Goal: Transaction & Acquisition: Obtain resource

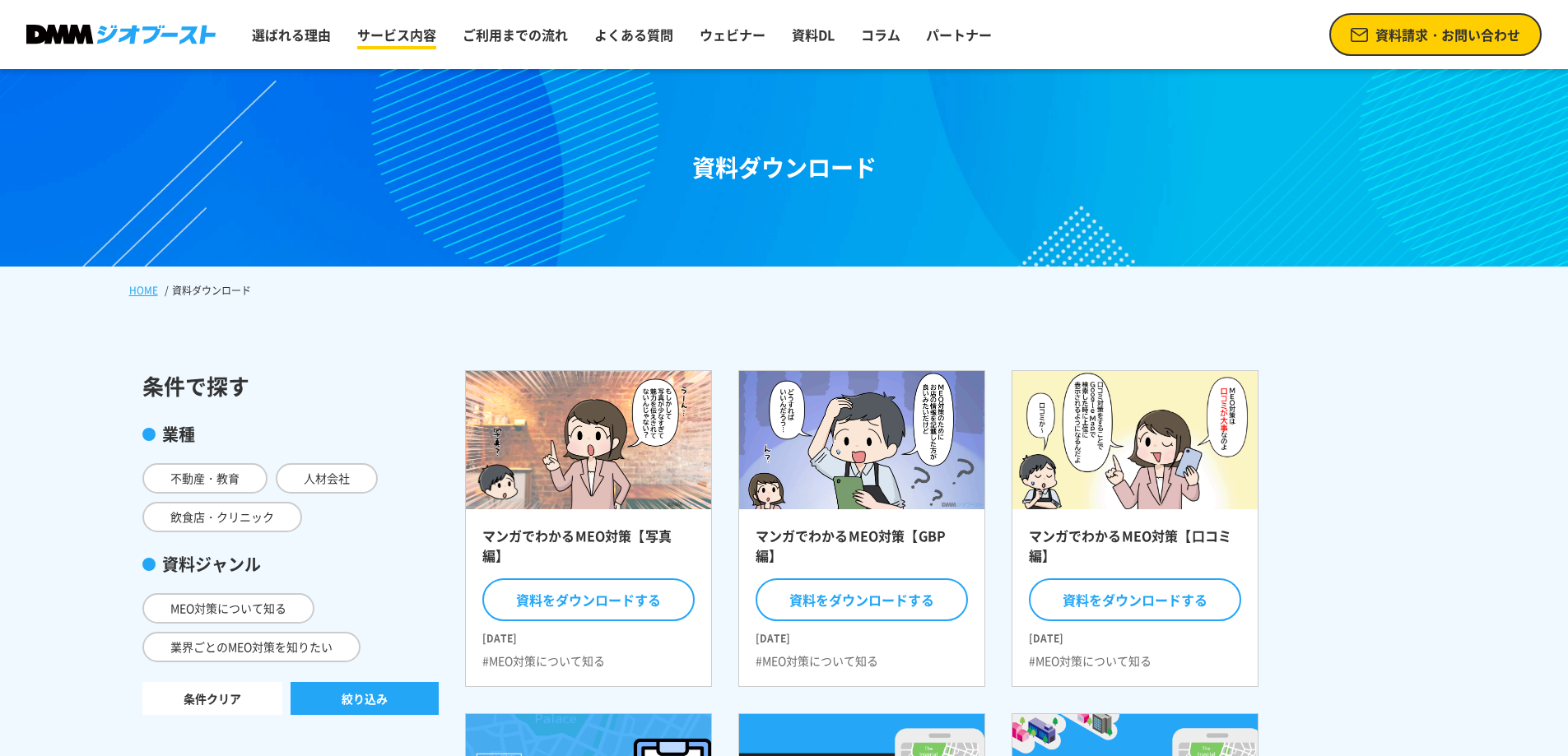
click at [387, 30] on link "サービス内容" at bounding box center [397, 35] width 92 height 33
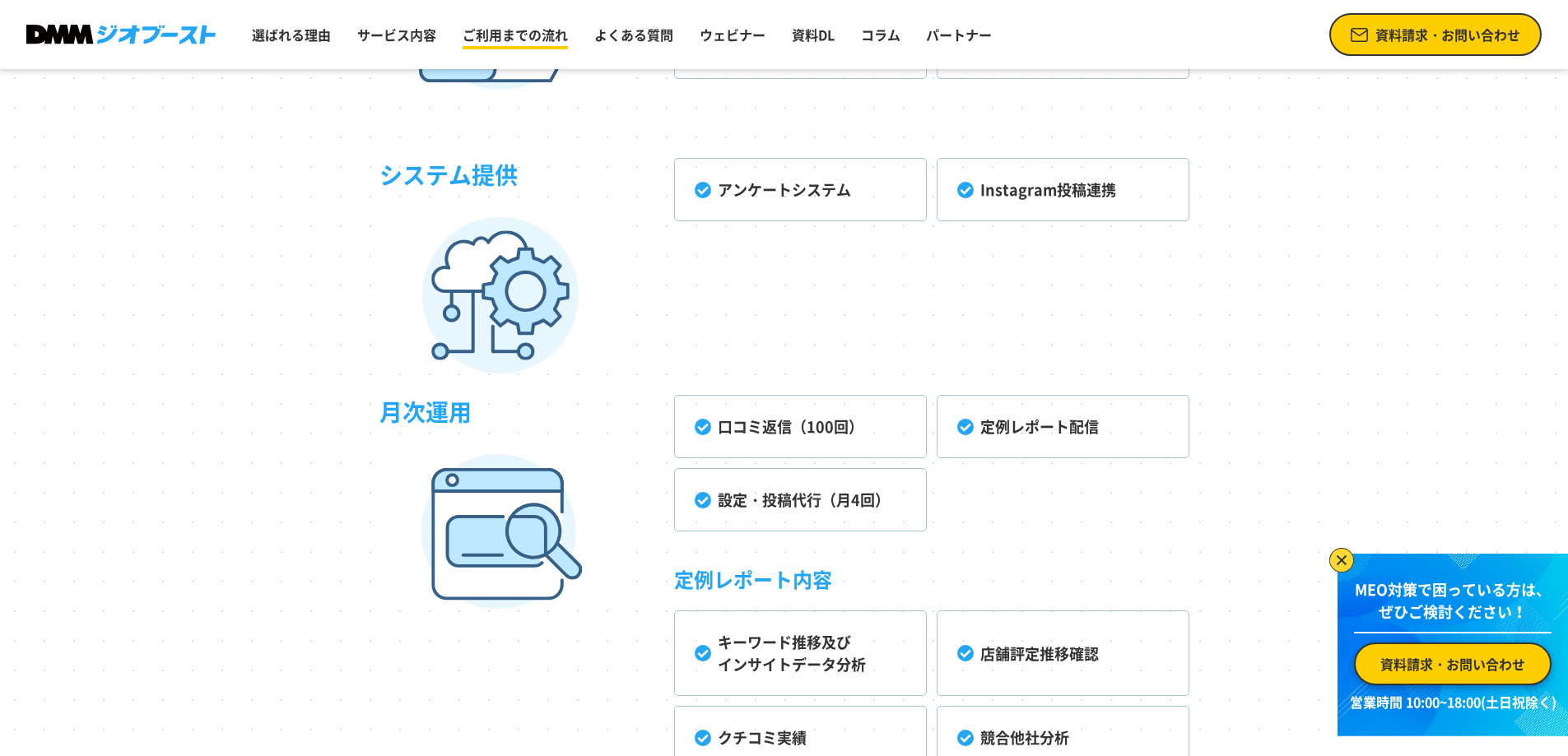
click at [545, 41] on link "ご利用までの流れ" at bounding box center [515, 35] width 119 height 33
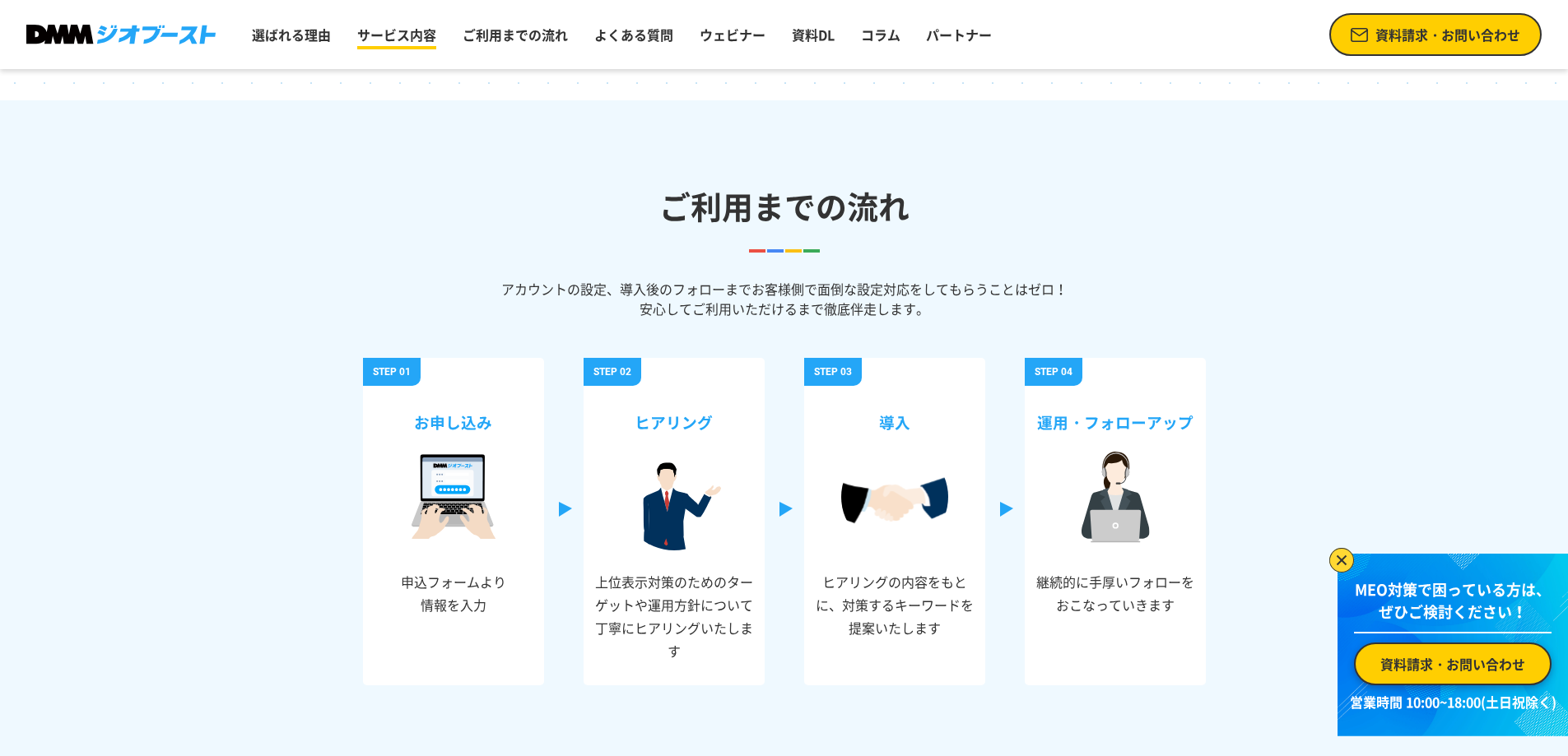
scroll to position [5442, 0]
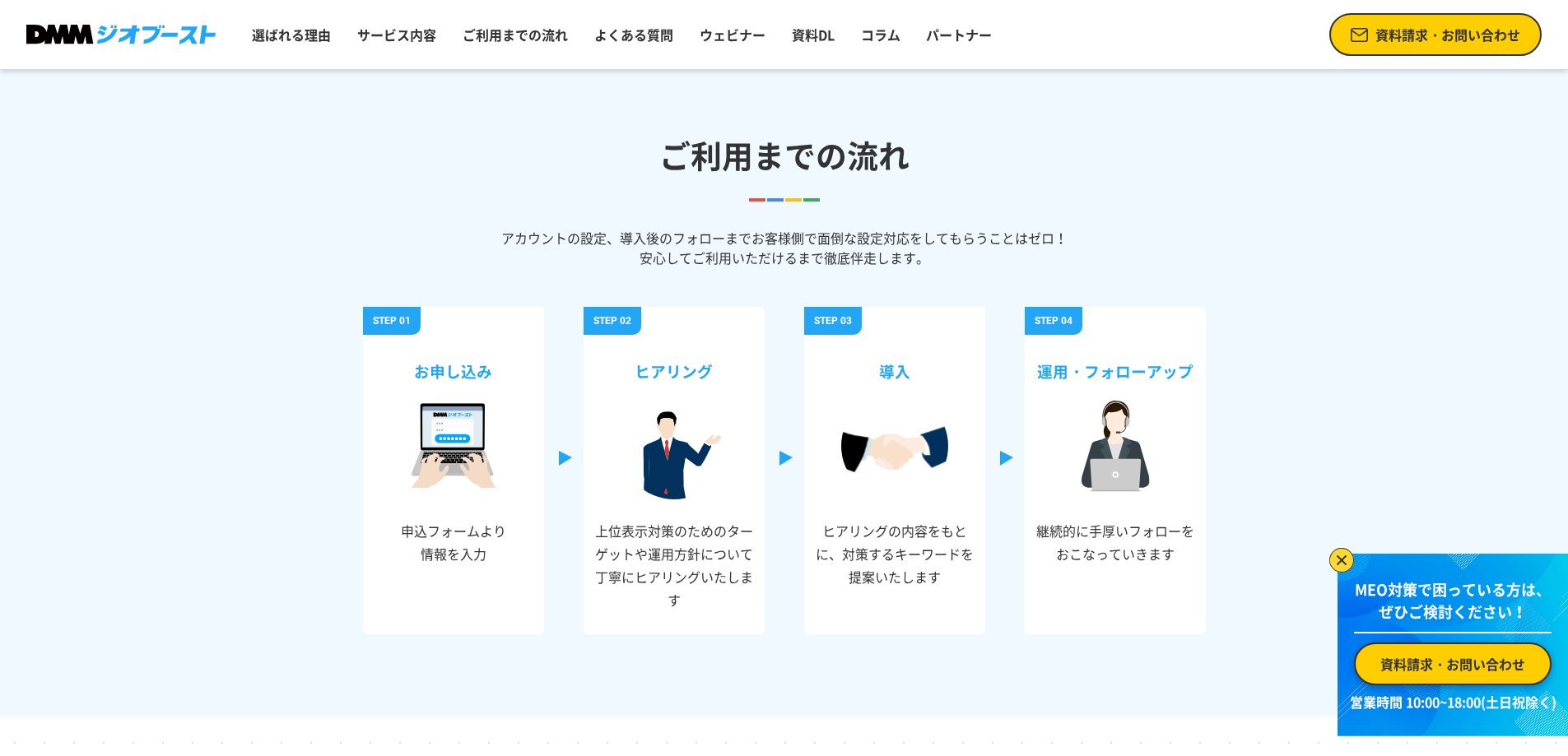
click at [586, 40] on ul "選ばれる理由 サービス内容 ご利用までの流れ よくある質問 ウェビナー 資料DL コラム パートナー" at bounding box center [622, 34] width 754 height 42
click at [638, 37] on link "よくある質問" at bounding box center [634, 35] width 92 height 33
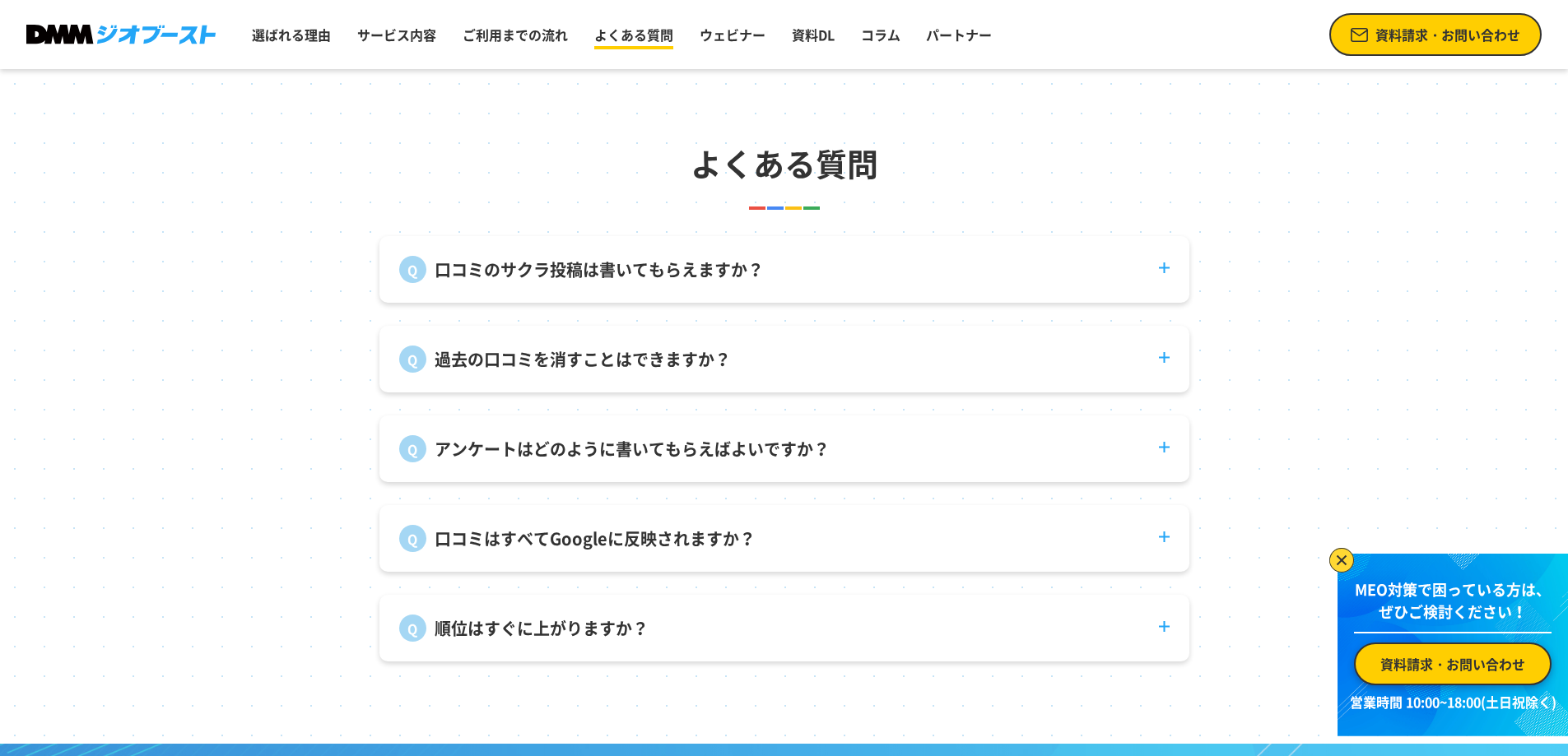
scroll to position [6122, 0]
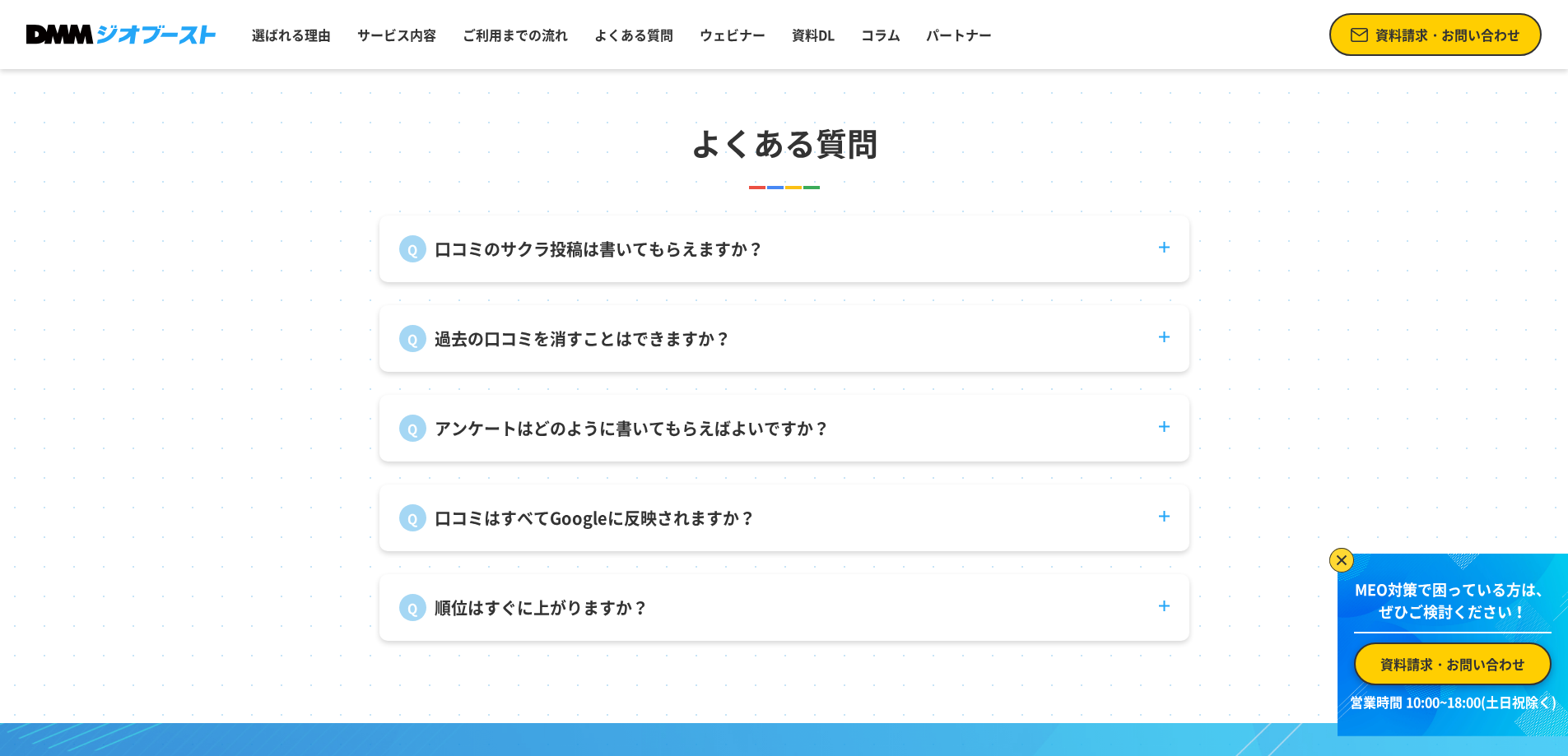
click at [516, 250] on p "口コミのサクラ投稿は書いてもらえますか？" at bounding box center [599, 249] width 329 height 25
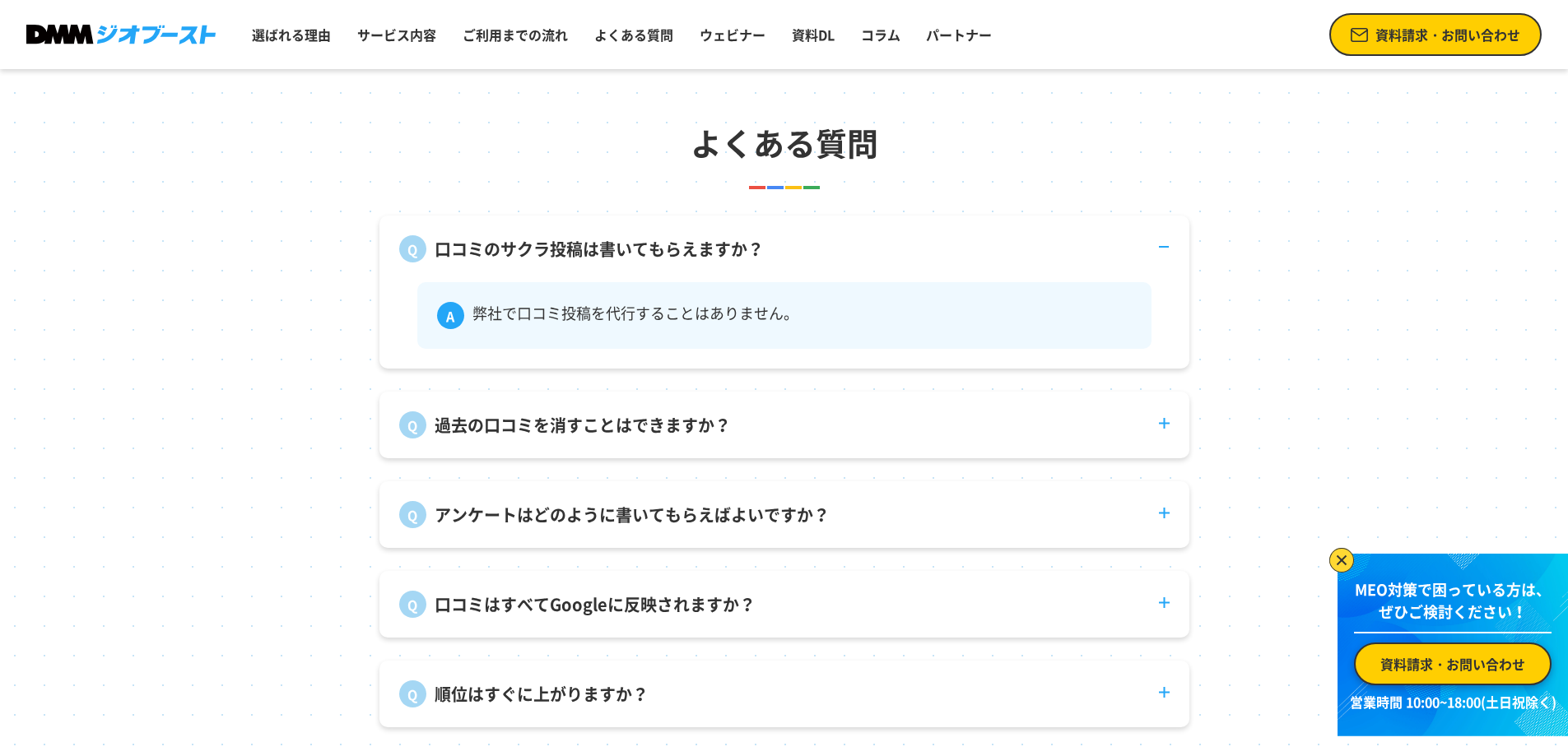
click at [521, 251] on p "口コミのサクラ投稿は書いてもらえますか？" at bounding box center [599, 249] width 329 height 25
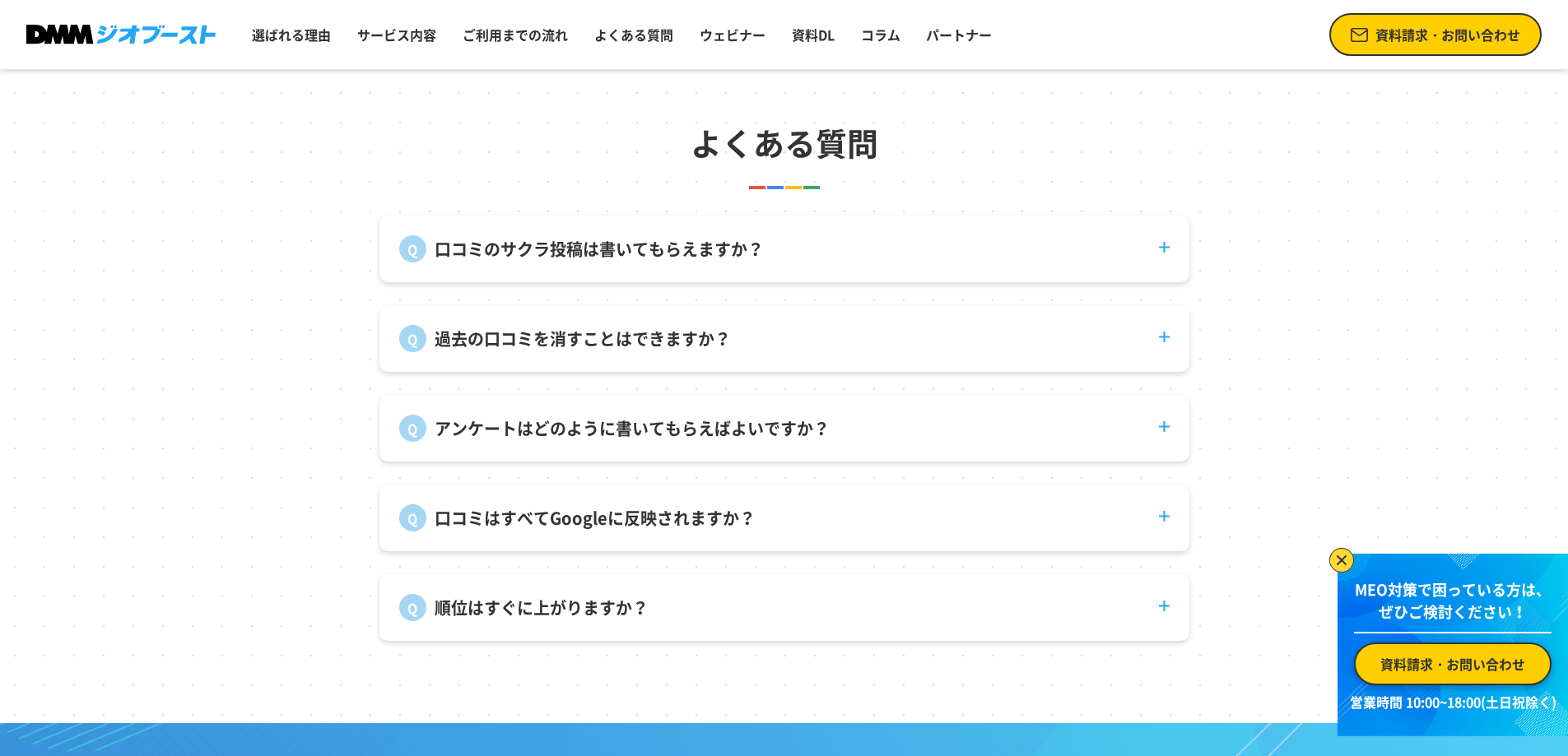
click at [539, 346] on p "過去の口コミを消すことはできますか？" at bounding box center [583, 339] width 297 height 25
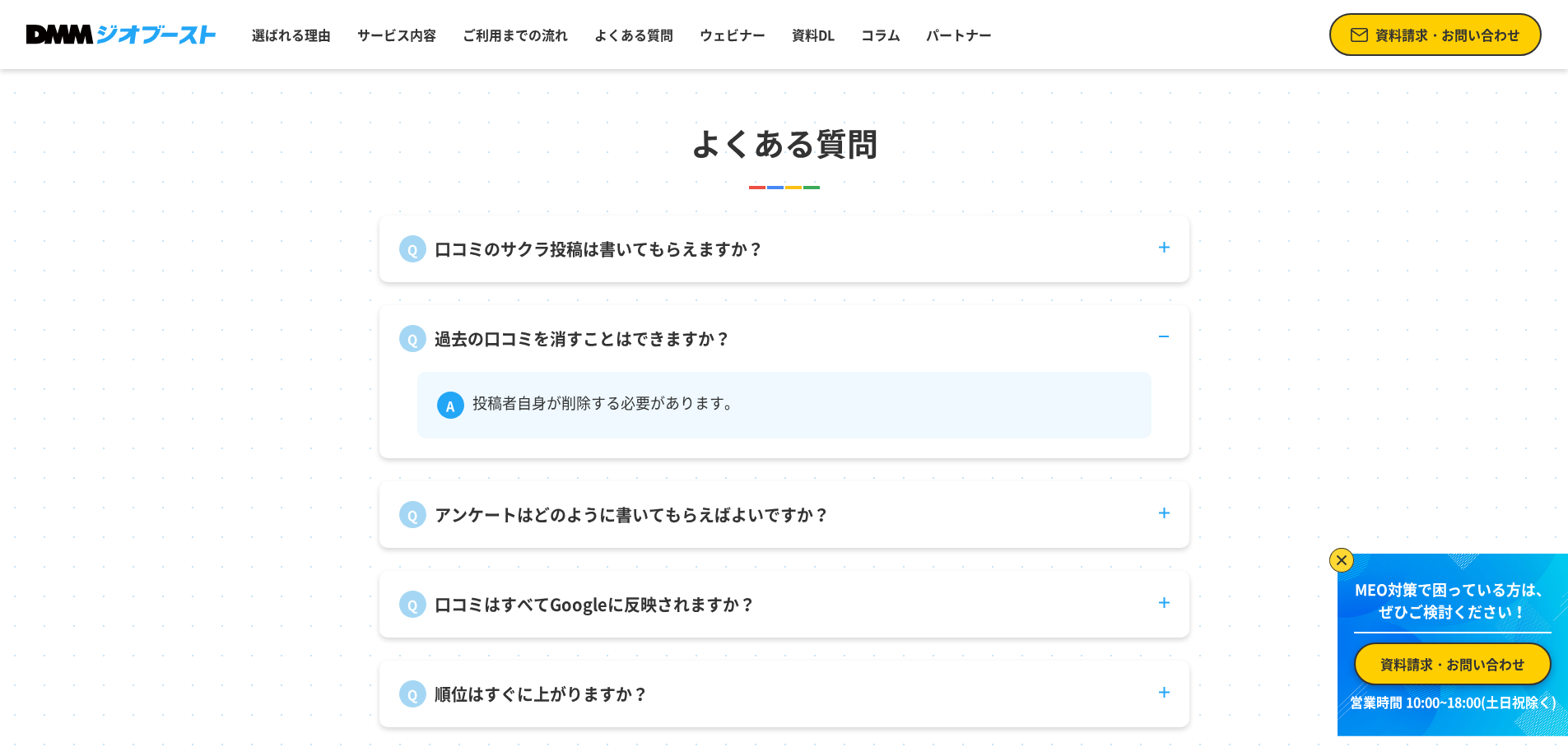
click at [540, 346] on p "過去の口コミを消すことはできますか？" at bounding box center [583, 339] width 297 height 25
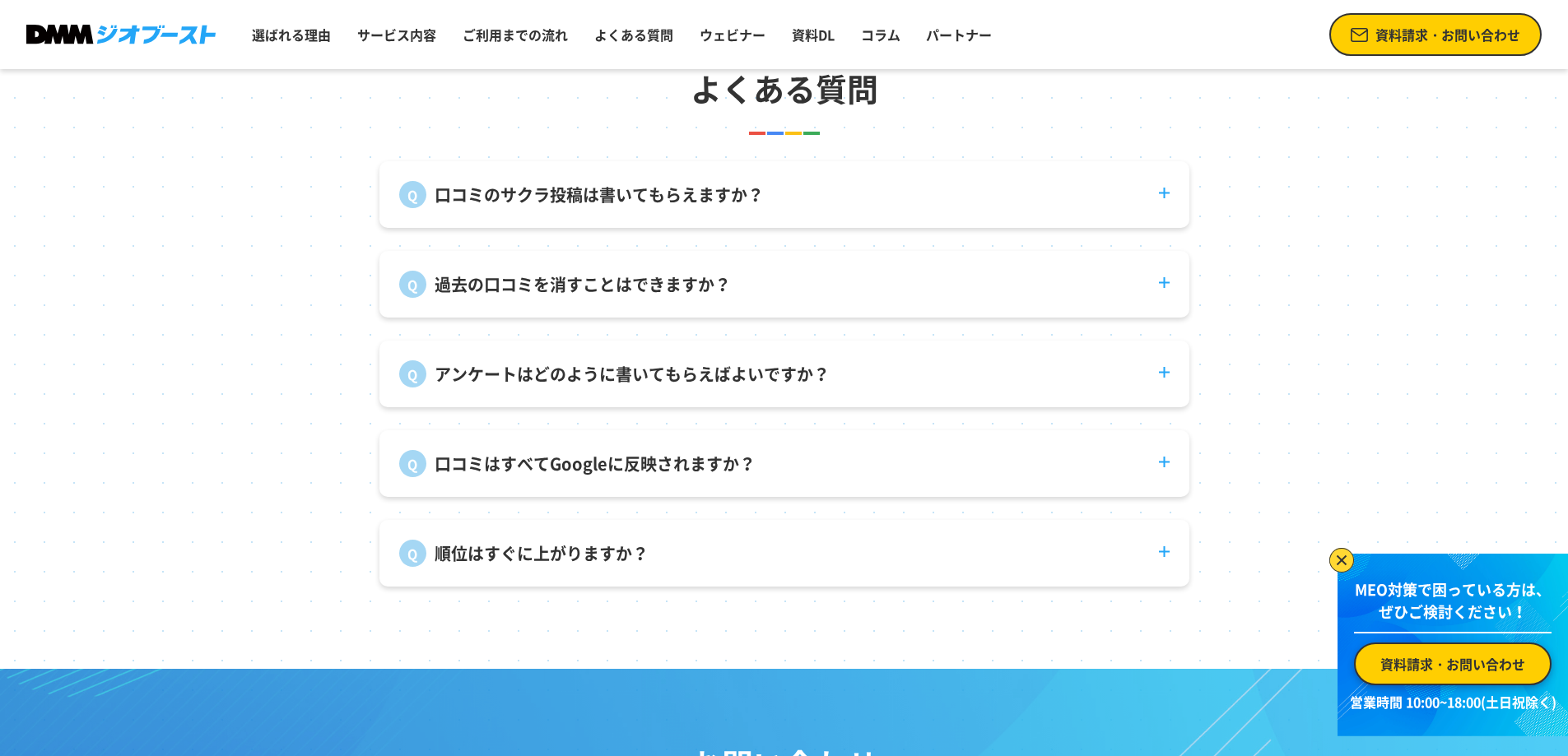
scroll to position [6205, 0]
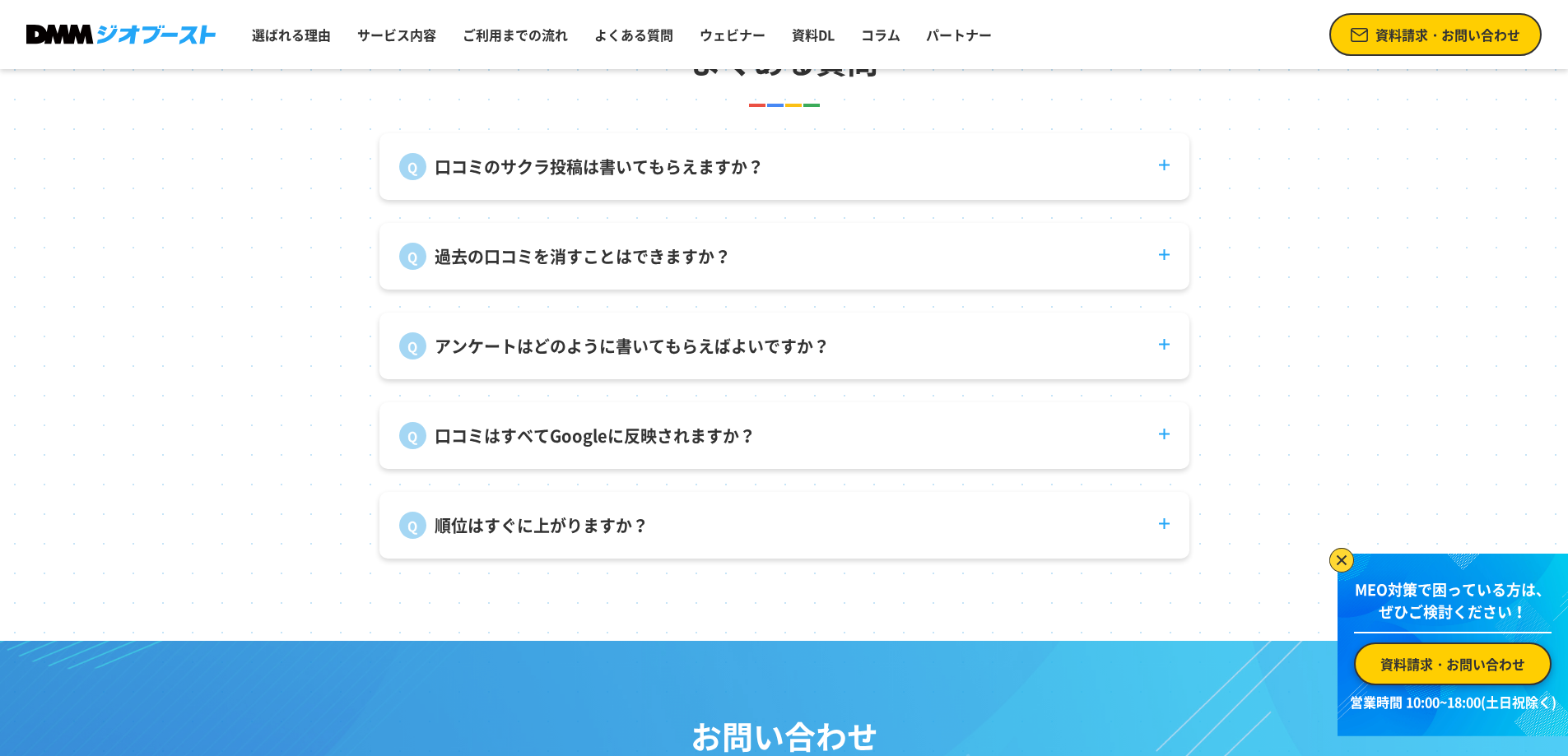
click at [549, 359] on p "アンケートはどのように書いてもらえばよいですか？" at bounding box center [632, 346] width 395 height 25
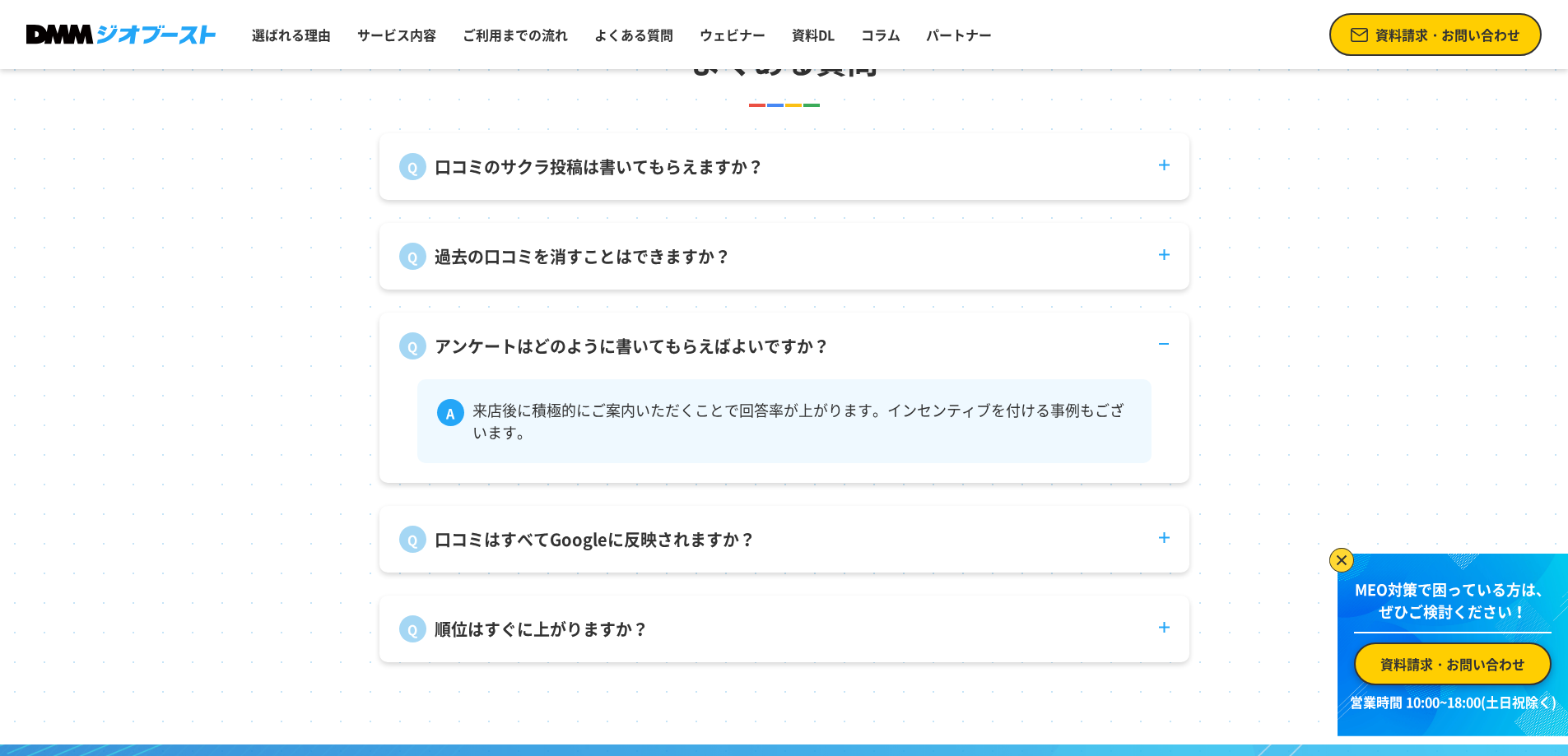
click at [549, 359] on p "アンケートはどのように書いてもらえばよいですか？" at bounding box center [632, 346] width 395 height 25
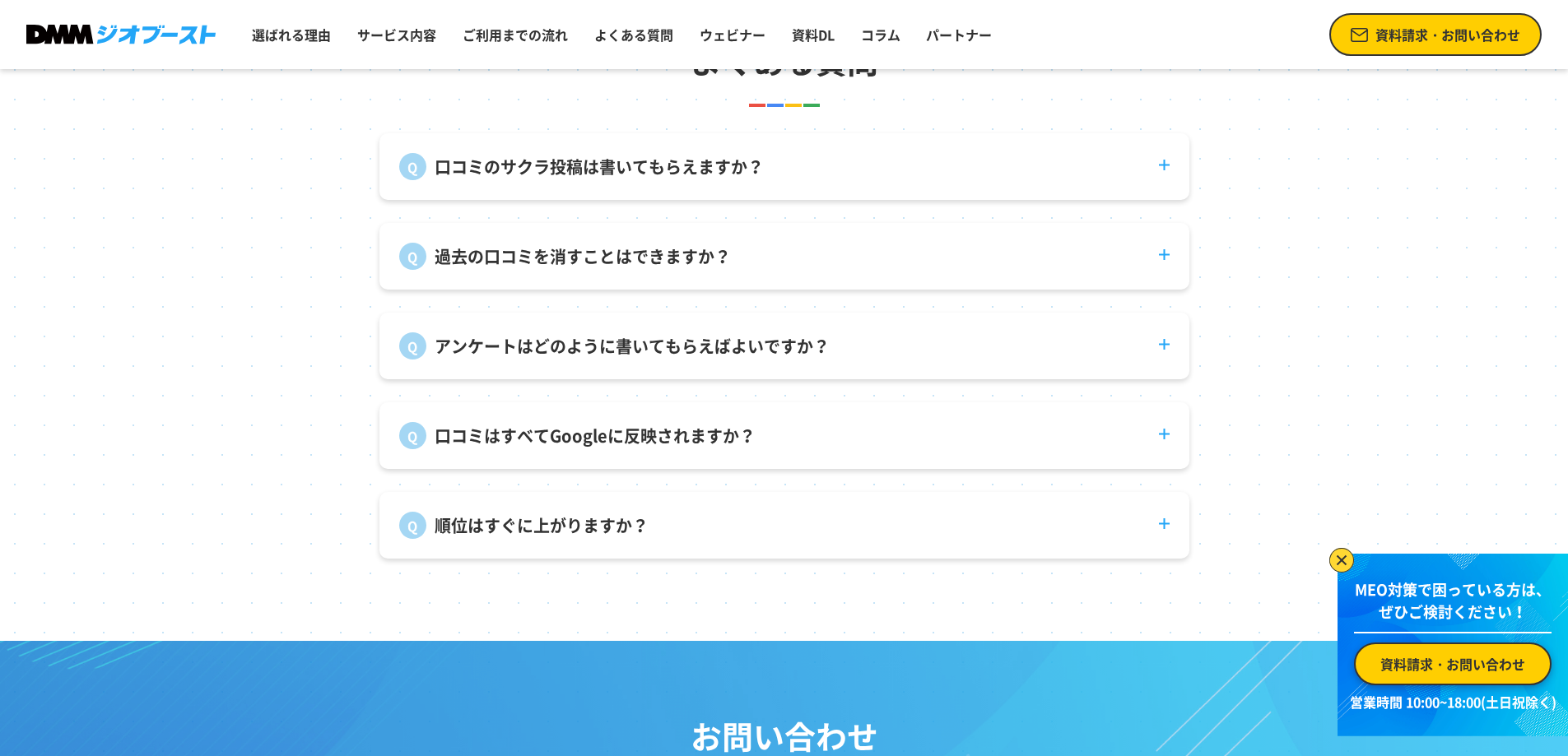
click at [558, 448] on p "口コミはすべてGoogleに反映されますか？" at bounding box center [595, 436] width 321 height 25
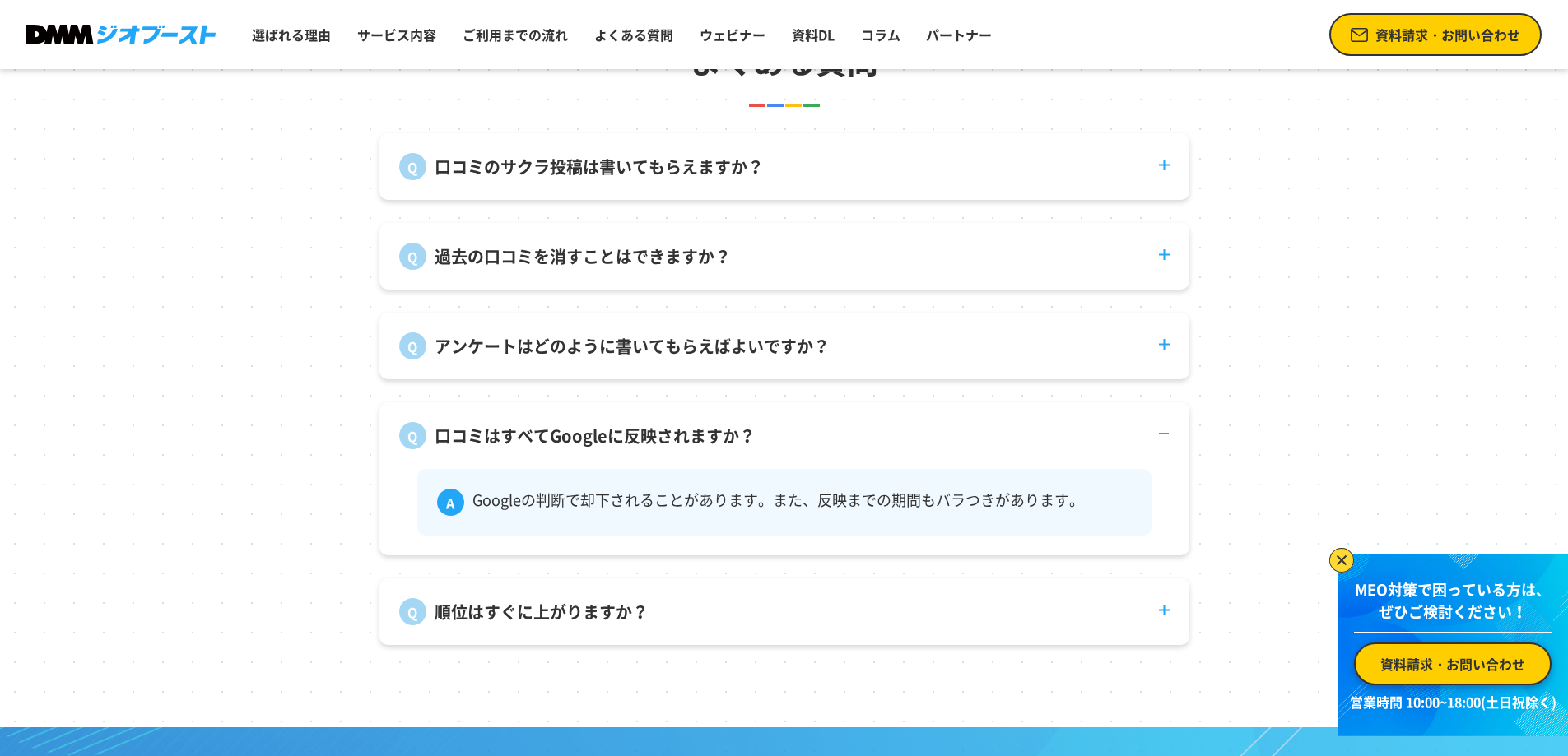
click at [558, 448] on p "口コミはすべてGoogleに反映されますか？" at bounding box center [595, 436] width 321 height 25
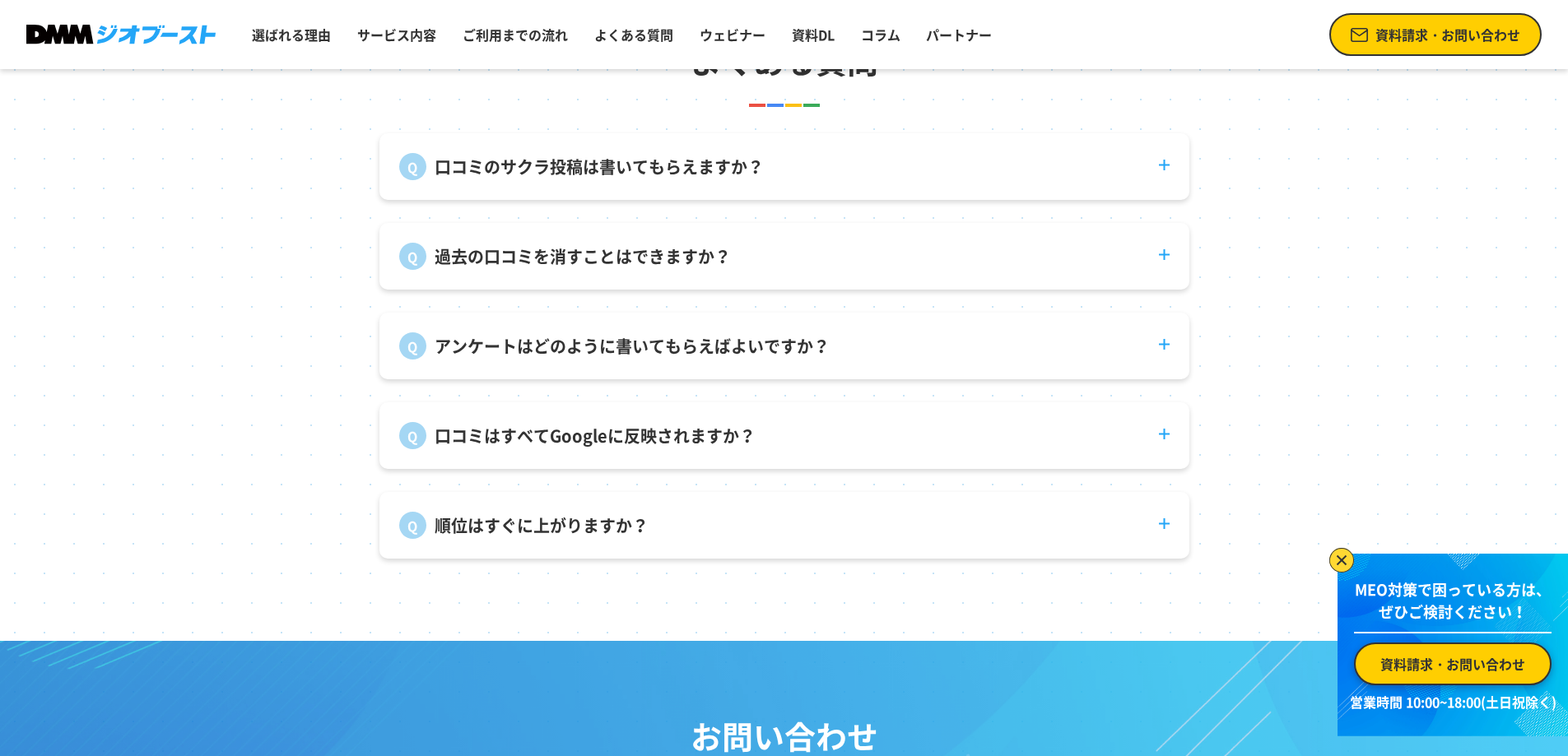
click at [579, 539] on dt "順位はすぐに上がりますか？" at bounding box center [784, 515] width 810 height 47
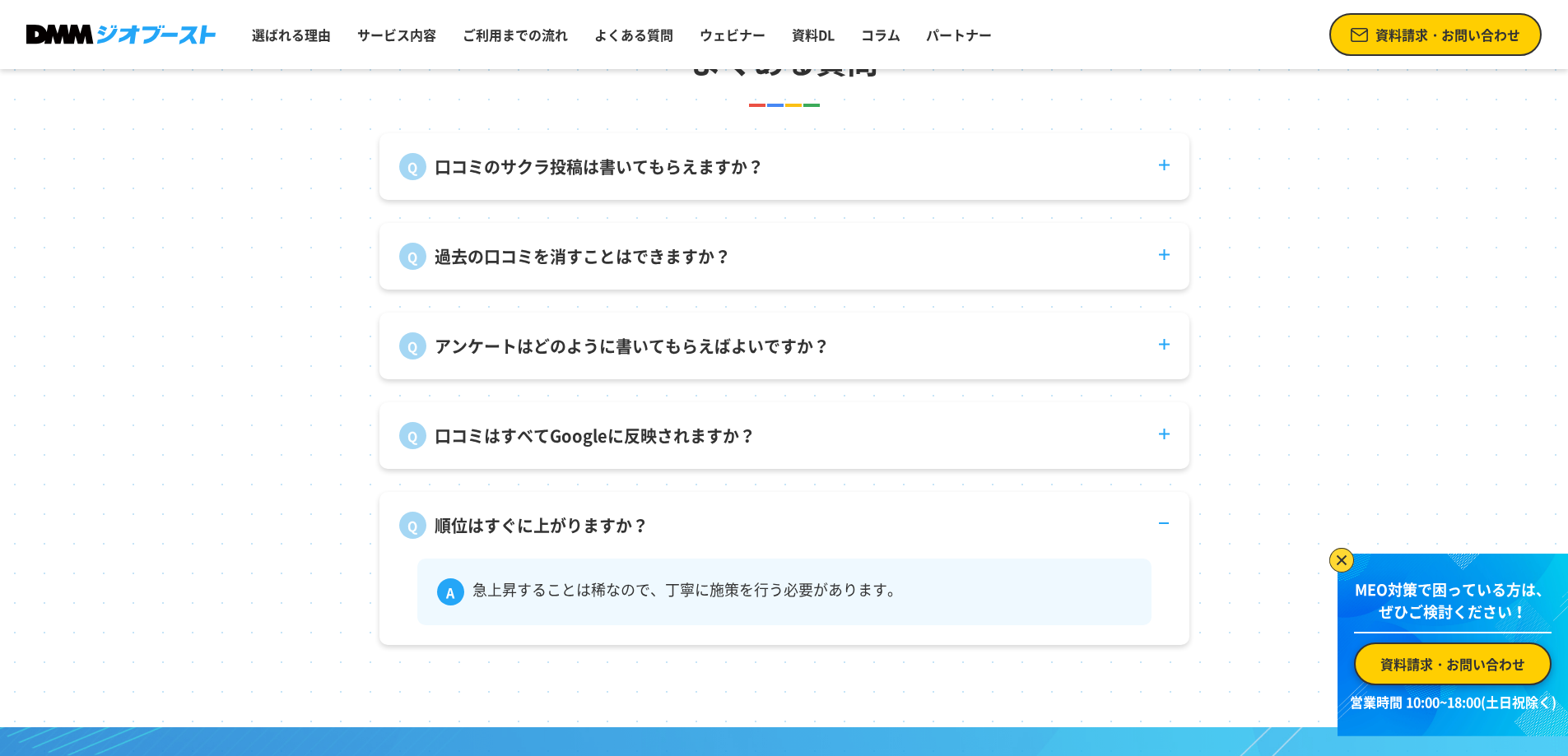
click at [570, 538] on p "順位はすぐに上がりますか？" at bounding box center [542, 526] width 214 height 25
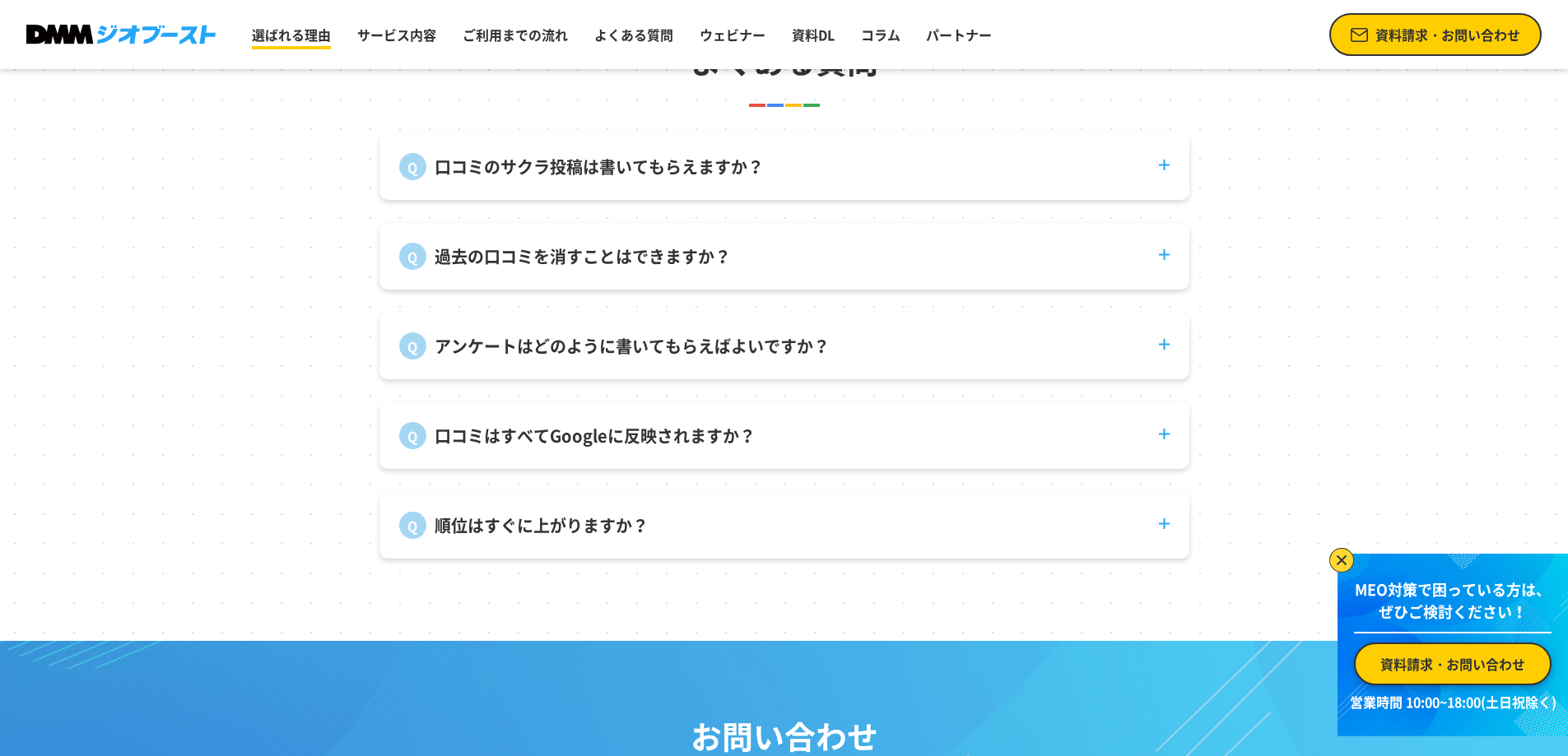
click at [297, 42] on link "選ばれる理由" at bounding box center [291, 35] width 92 height 33
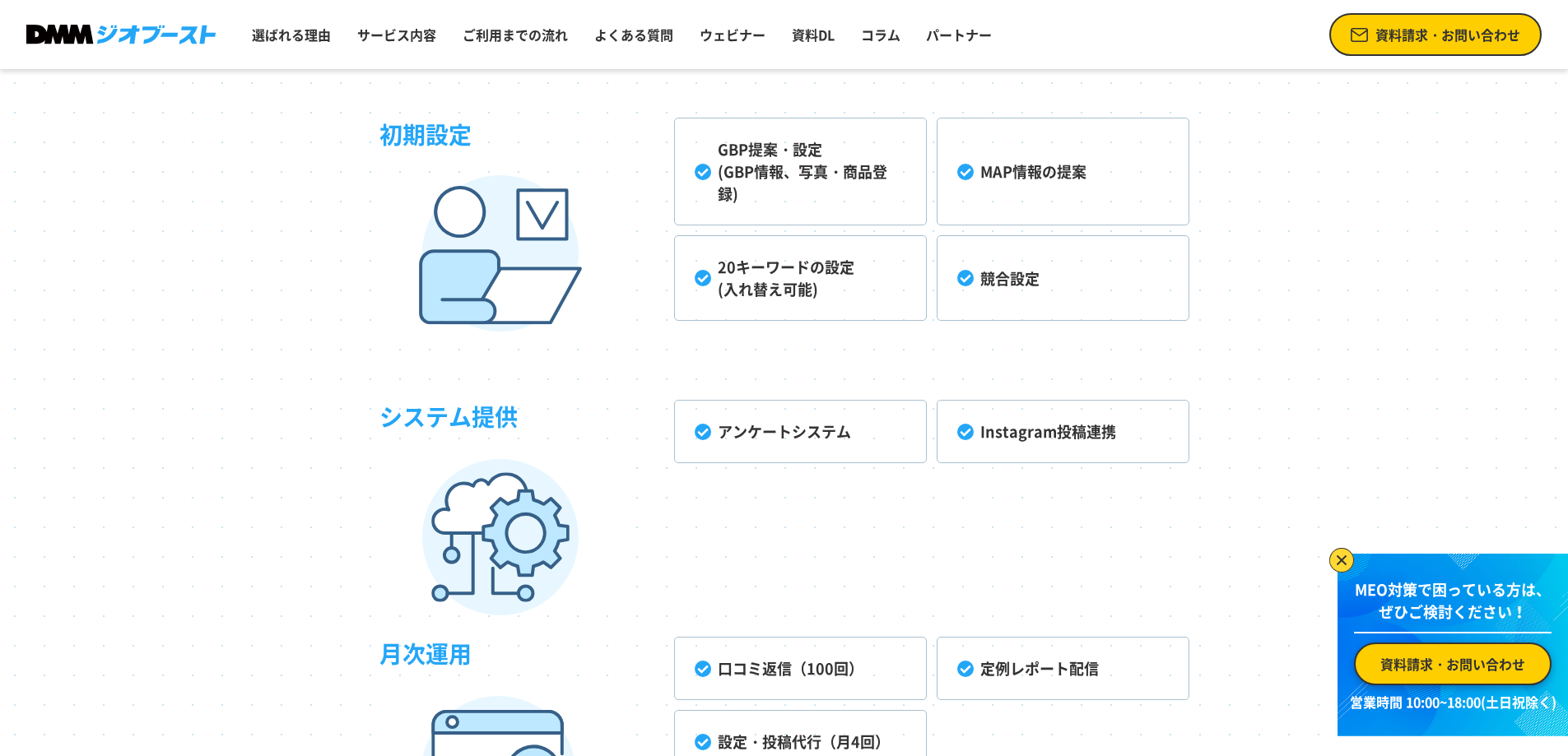
scroll to position [4326, 0]
click at [837, 290] on li "20キーワードの設定 (入れ替え可能)" at bounding box center [801, 277] width 252 height 86
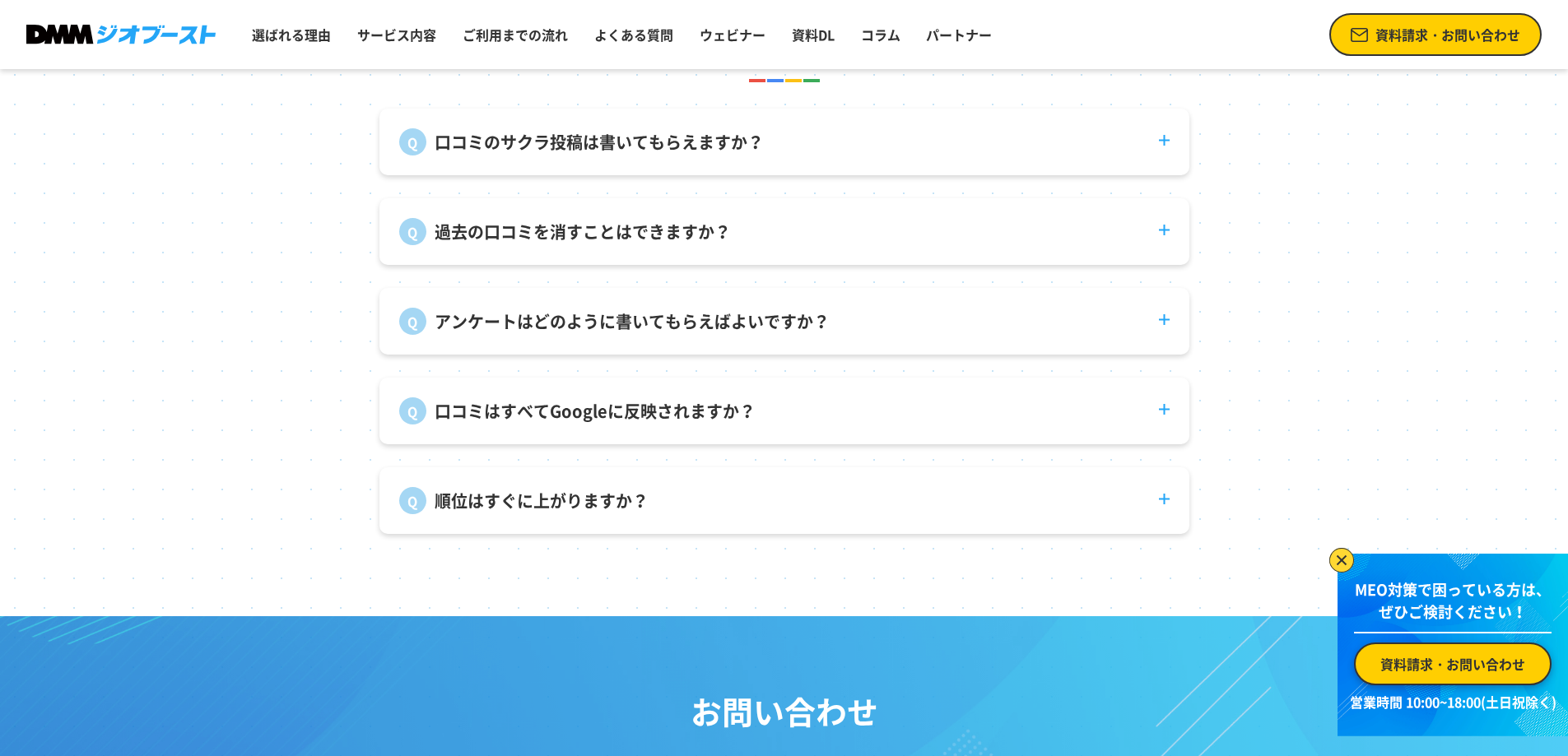
scroll to position [6300, 0]
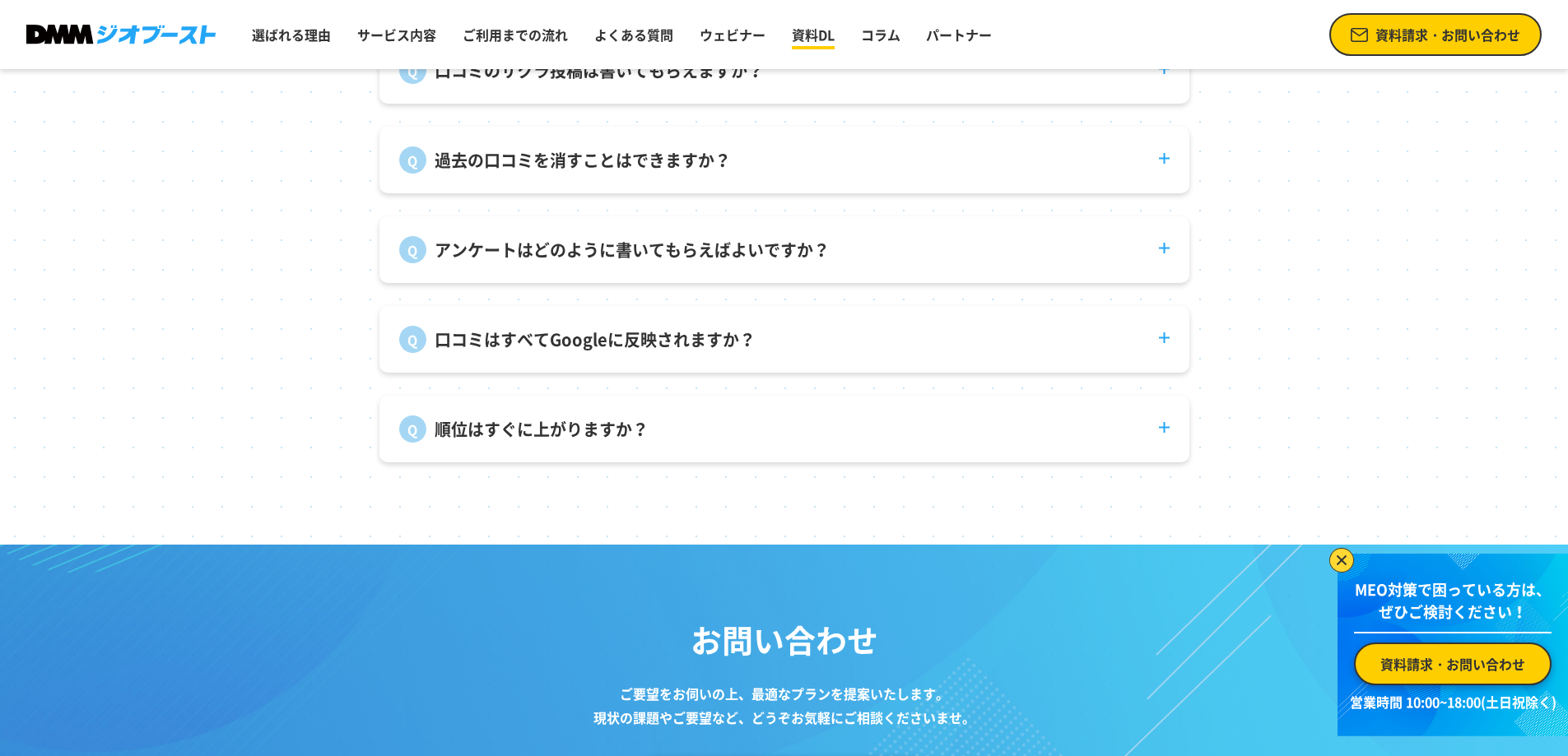
click at [822, 35] on link "資料DL" at bounding box center [813, 35] width 56 height 33
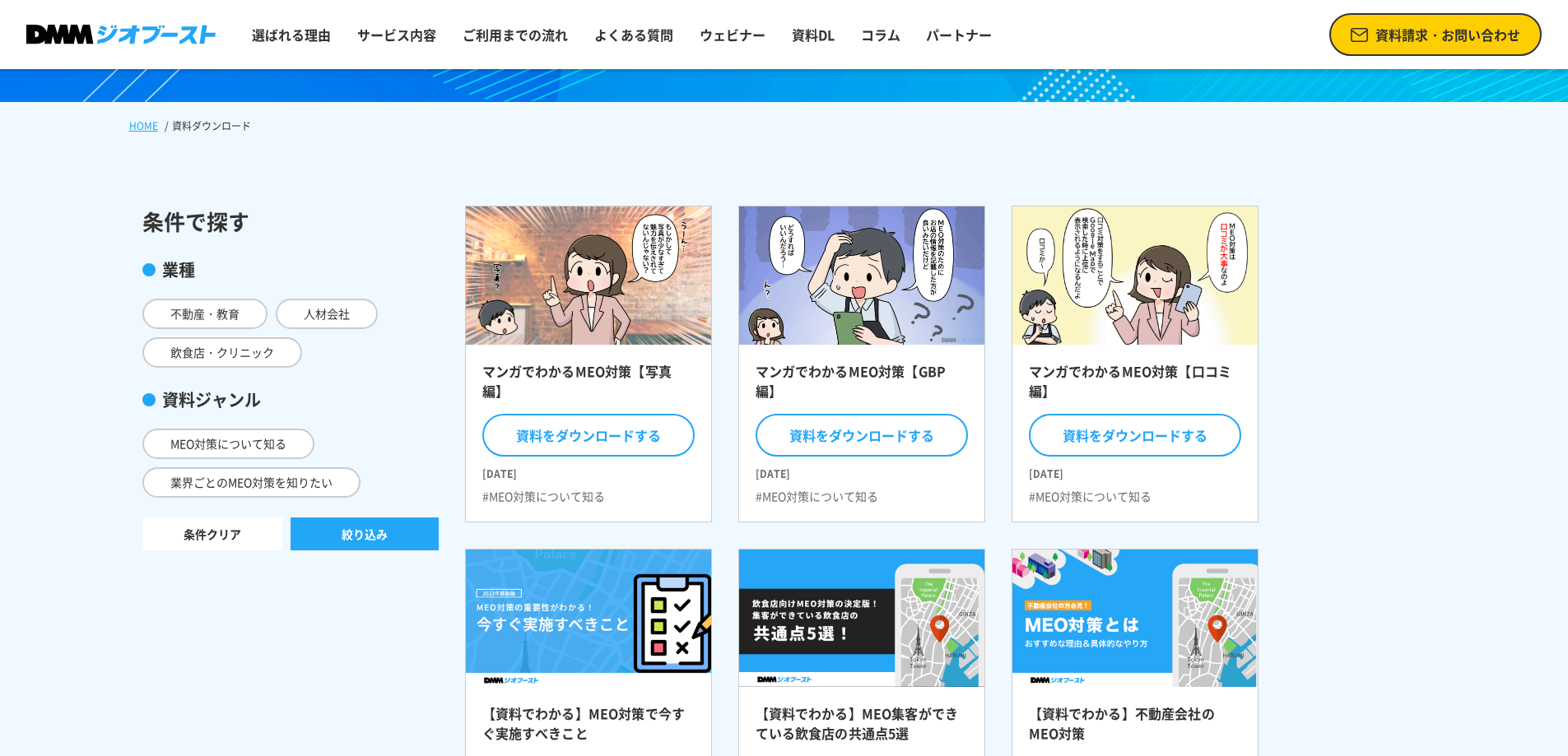
scroll to position [165, 0]
click at [679, 262] on img at bounding box center [588, 275] width 270 height 151
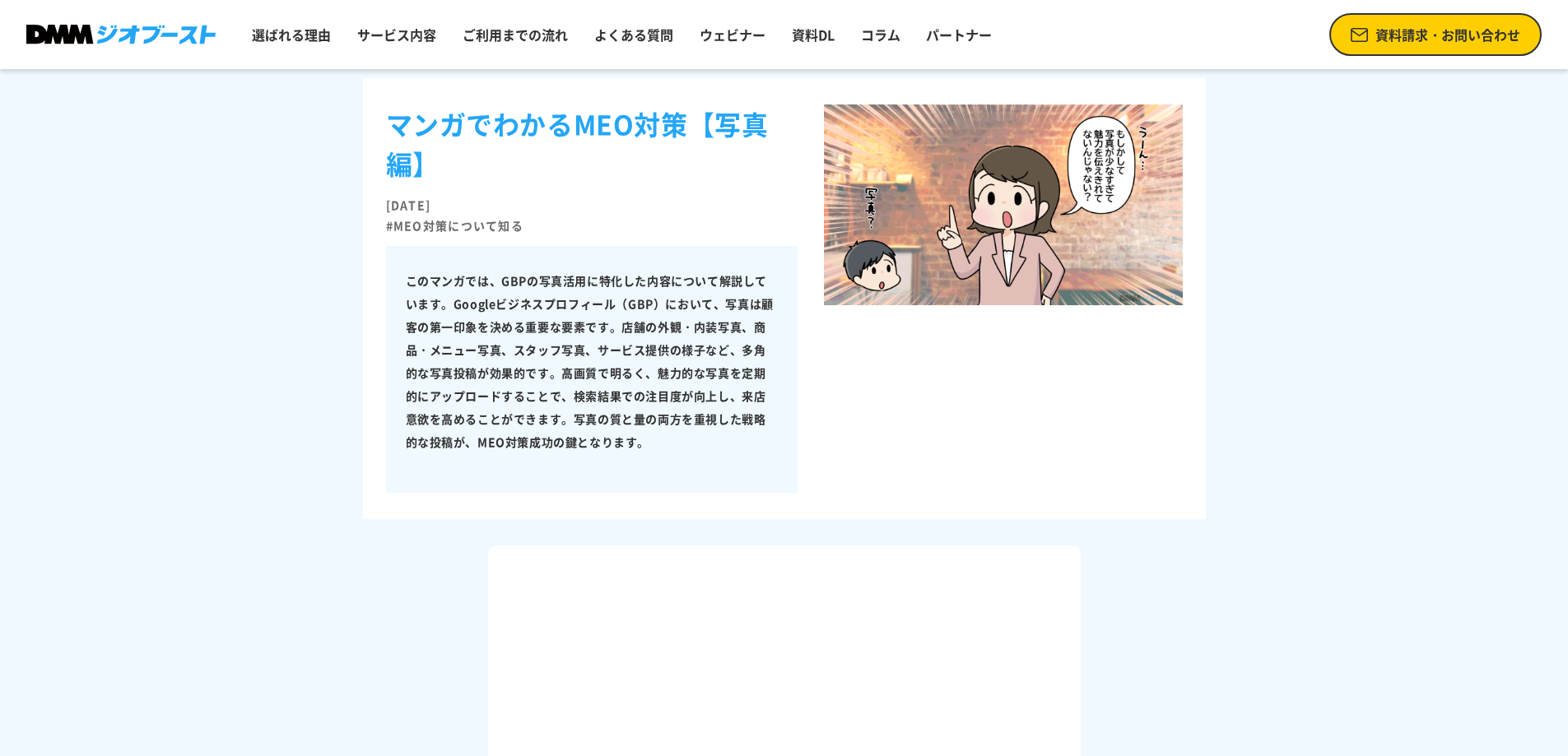
scroll to position [82, 0]
